Goal: Task Accomplishment & Management: Use online tool/utility

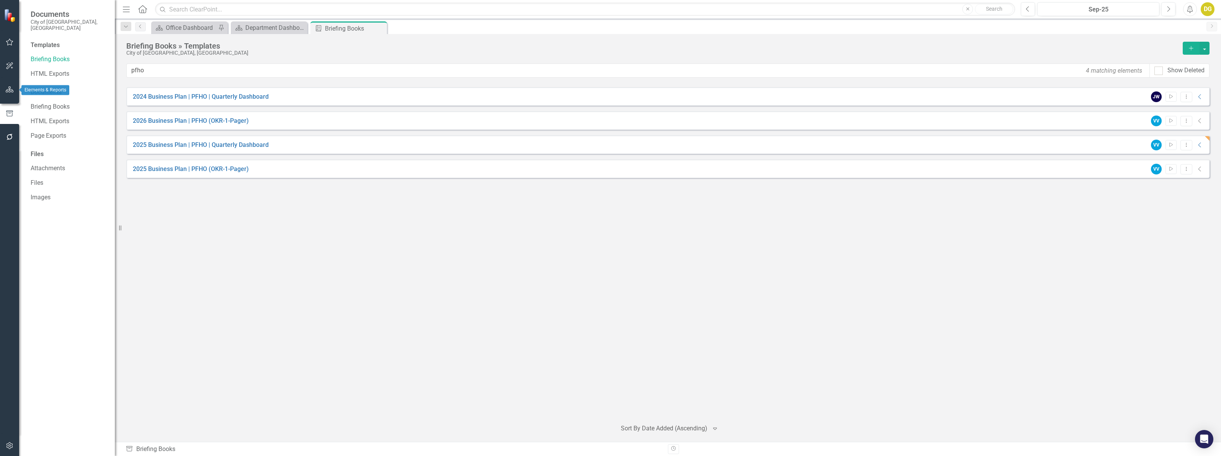
click at [7, 90] on icon "button" at bounding box center [10, 90] width 8 height 6
click at [56, 82] on link "Scorecards" at bounding box center [53, 86] width 31 height 9
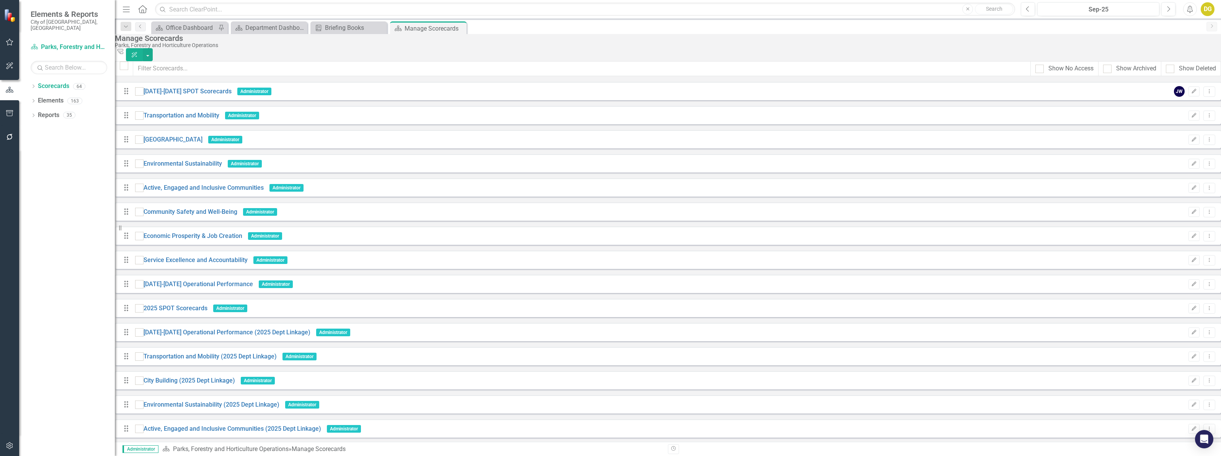
click at [30, 80] on div "Dropdown Scorecards 64 Dropdown [DATE]-[DATE] SPOT Scorecards Transportation an…" at bounding box center [67, 268] width 96 height 376
click at [34, 85] on icon "Dropdown" at bounding box center [33, 87] width 5 height 4
click at [284, 30] on div "Department Dashboard" at bounding box center [270, 28] width 51 height 10
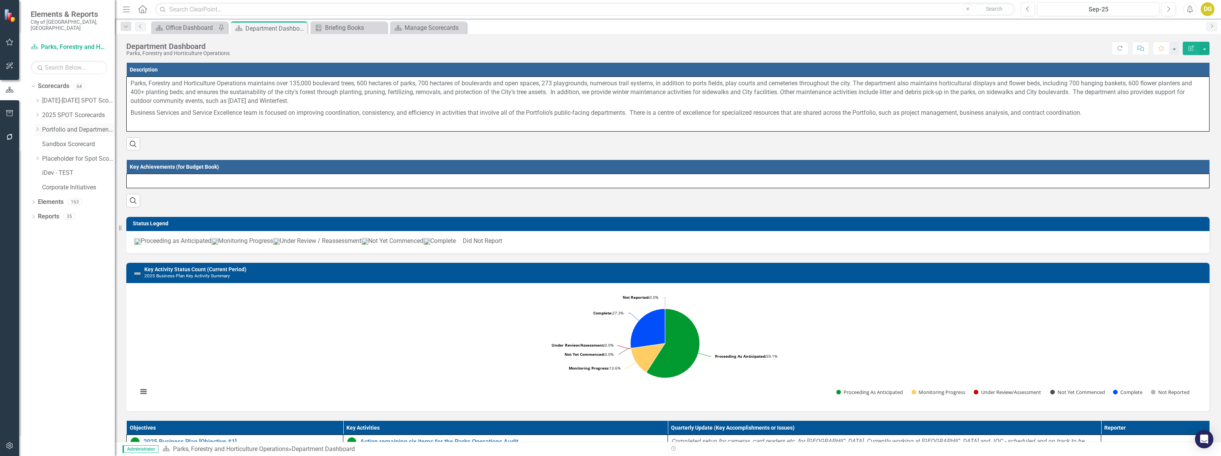
click at [38, 128] on icon at bounding box center [38, 130] width 2 height 4
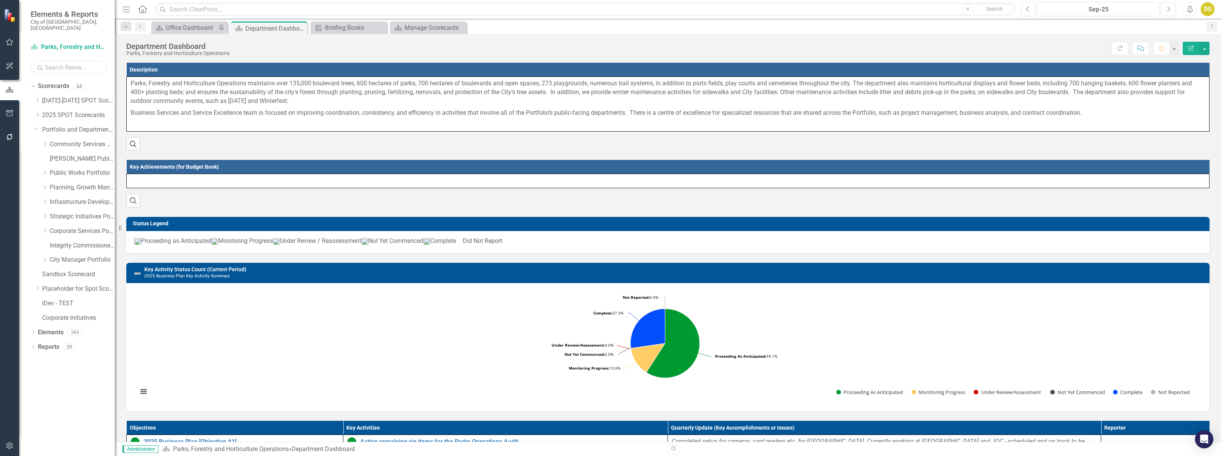
click at [67, 61] on input "text" at bounding box center [69, 67] width 77 height 13
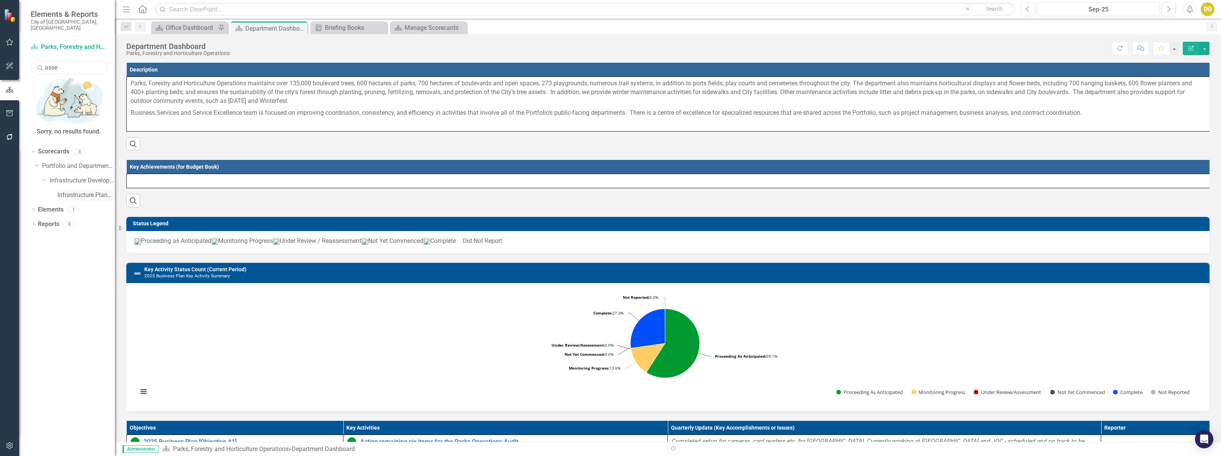
type input "asse"
click at [85, 191] on link "Infrastructure Planning and Corporate Asset Management" at bounding box center [85, 195] width 57 height 9
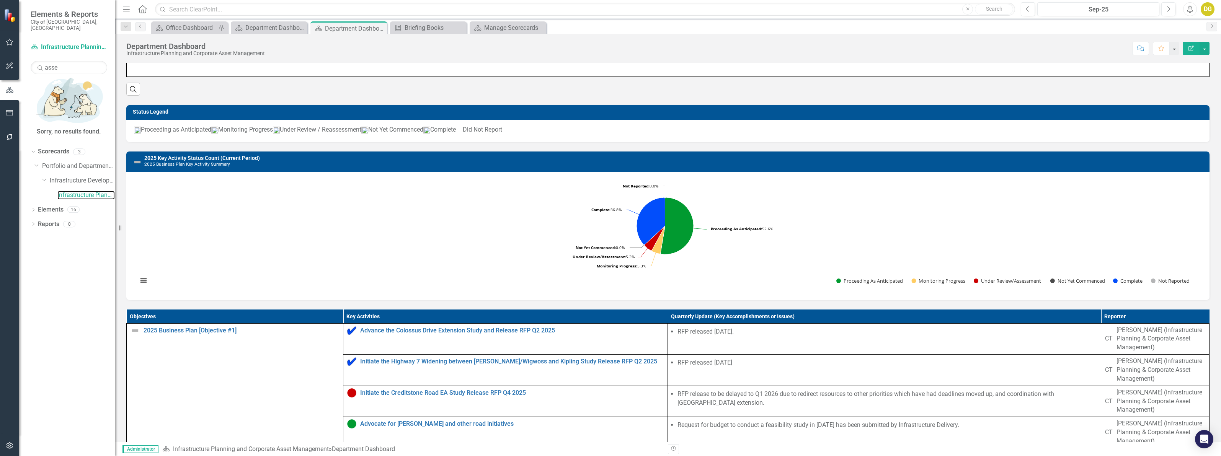
scroll to position [198, 0]
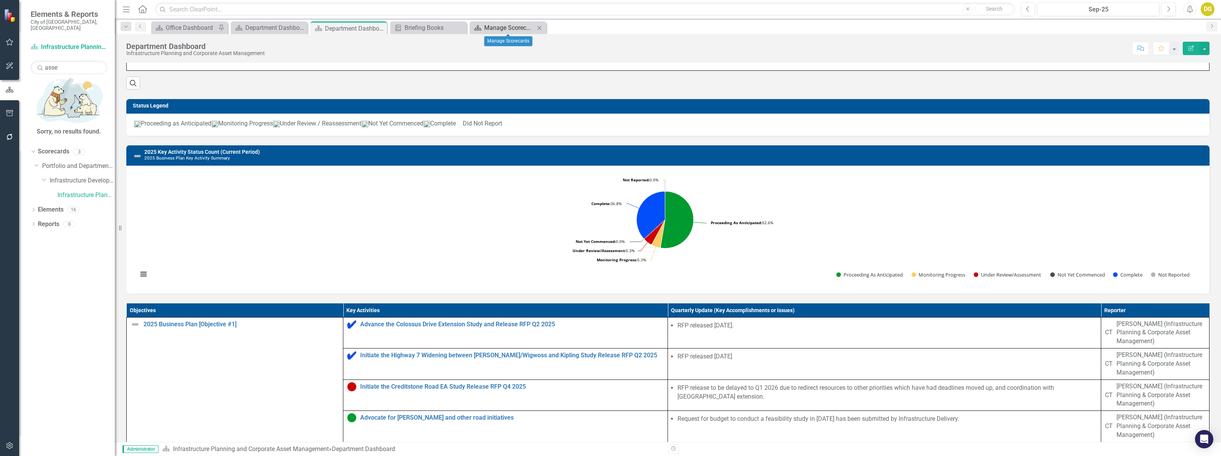
click at [507, 26] on div "Manage Scorecards" at bounding box center [509, 28] width 51 height 10
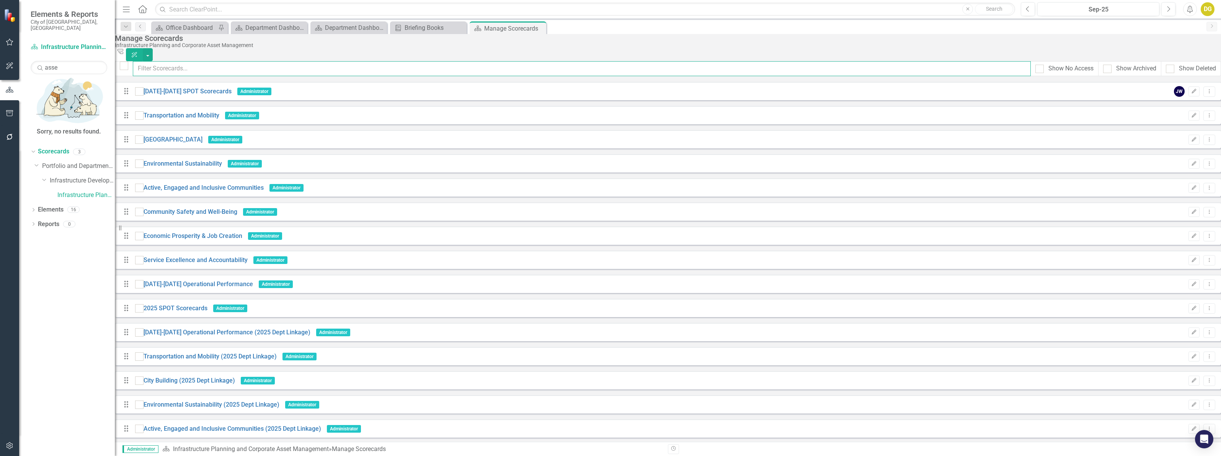
click at [196, 73] on input "text" at bounding box center [582, 68] width 898 height 15
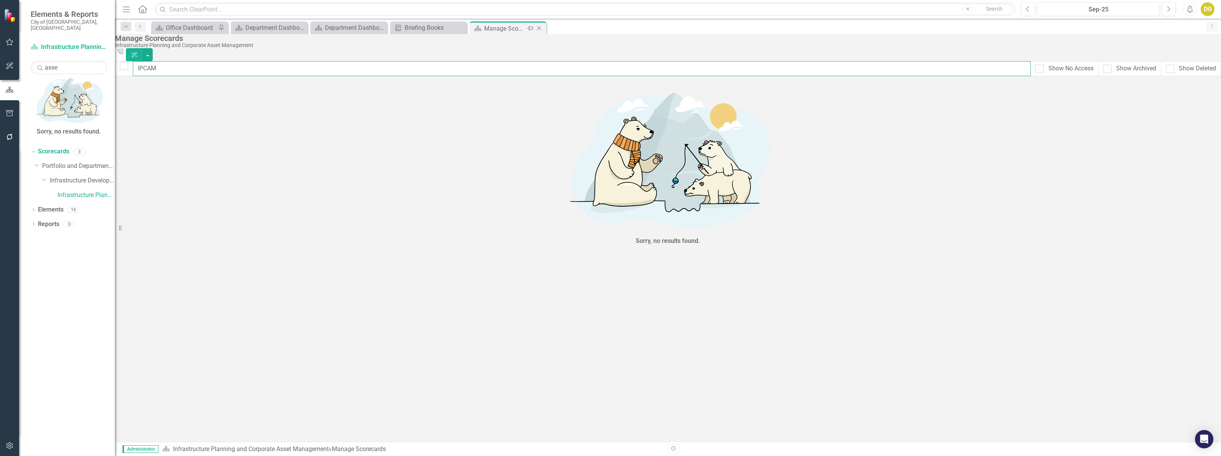
type input "IPCAM"
click at [539, 29] on icon "Close" at bounding box center [539, 28] width 8 height 6
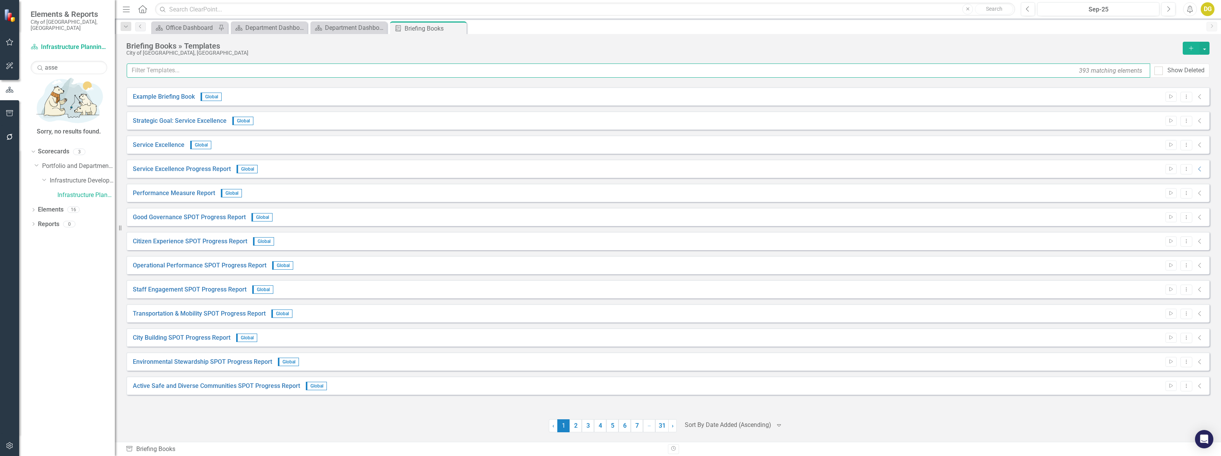
click at [315, 77] on input "text" at bounding box center [639, 71] width 1024 height 14
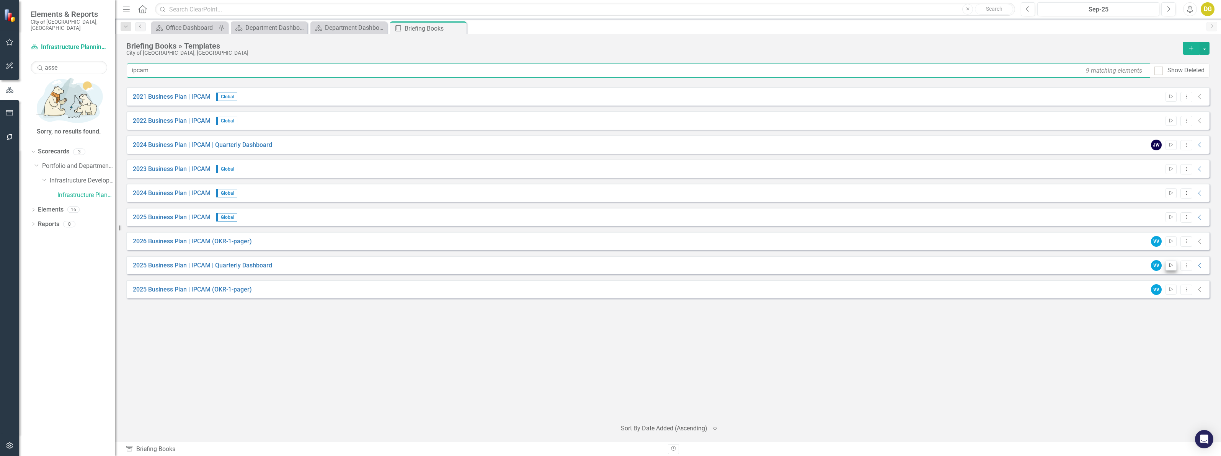
type input "ipcam"
click at [1173, 263] on icon "Start" at bounding box center [1172, 265] width 6 height 5
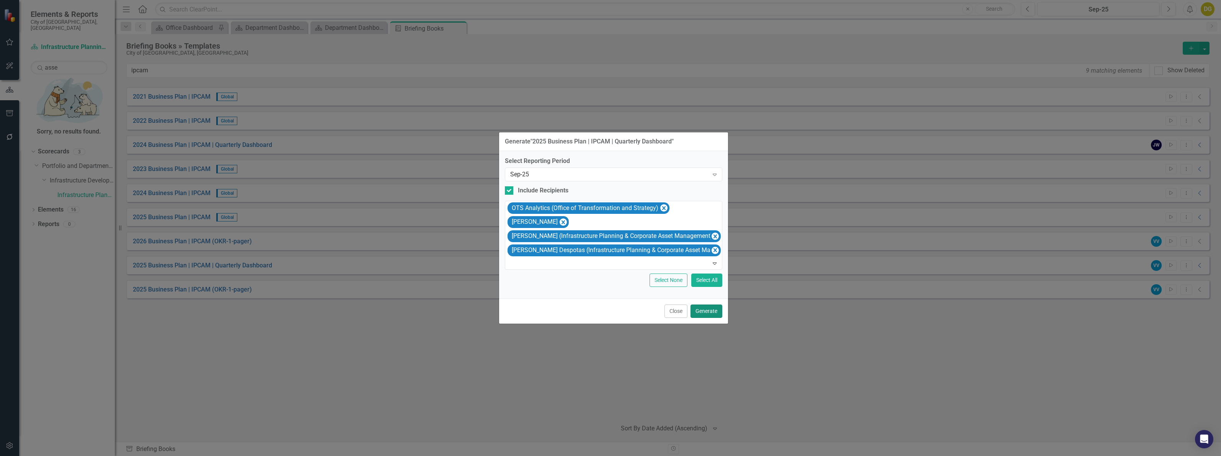
click at [714, 311] on button "Generate" at bounding box center [707, 311] width 32 height 13
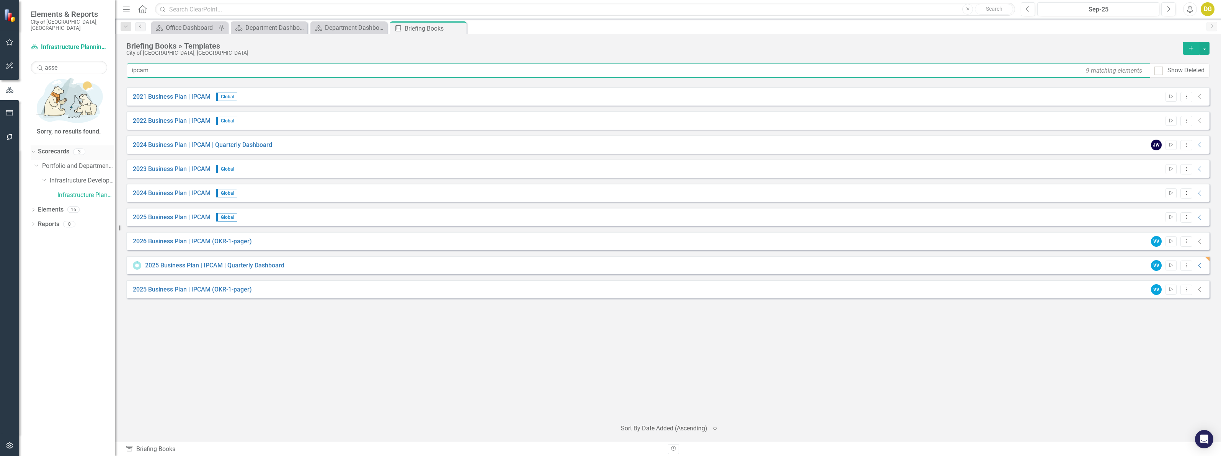
drag, startPoint x: 150, startPoint y: 76, endPoint x: 93, endPoint y: 76, distance: 57.4
click at [93, 76] on div "Elements & Reports City of [GEOGRAPHIC_DATA], ON Scorecard Infrastructure Plann…" at bounding box center [610, 228] width 1221 height 456
type input "engin"
click at [1171, 262] on button "Start" at bounding box center [1171, 266] width 11 height 10
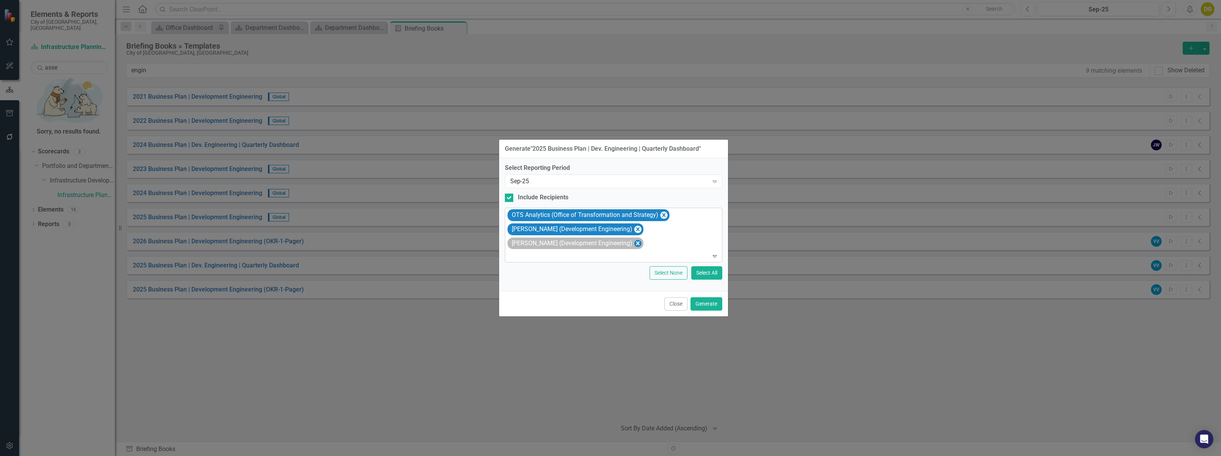
click at [636, 244] on icon "Remove Andrew Pearce (Development Engineering)" at bounding box center [637, 244] width 3 height 4
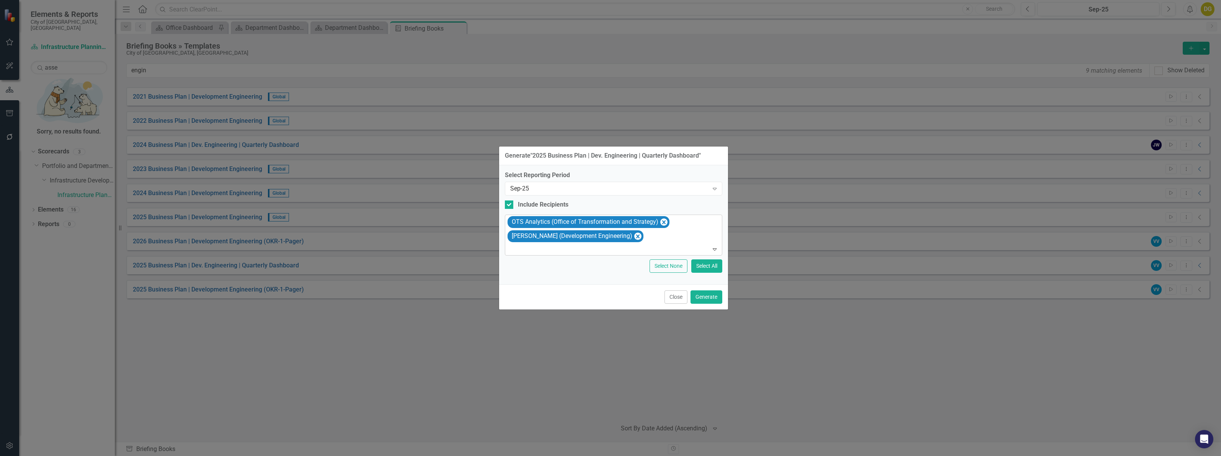
click at [528, 248] on div at bounding box center [614, 249] width 214 height 10
type input "laur"
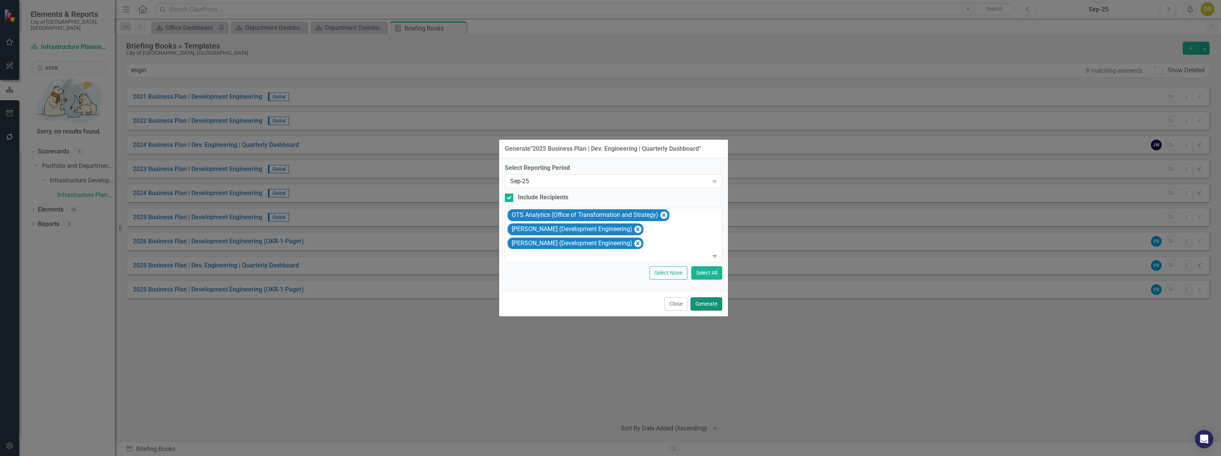
click at [706, 301] on button "Generate" at bounding box center [707, 304] width 32 height 13
